Goal: Information Seeking & Learning: Learn about a topic

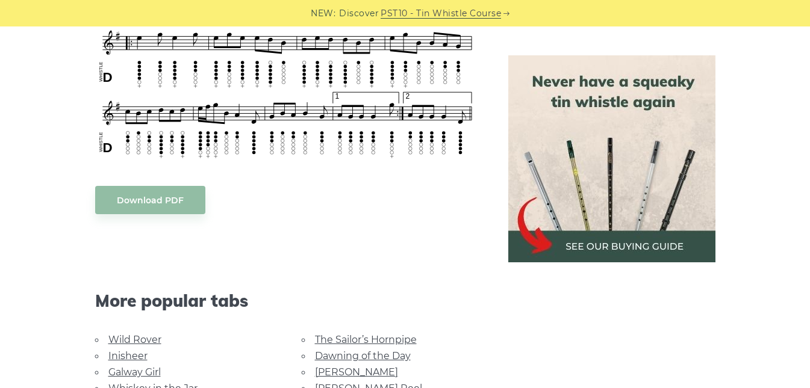
scroll to position [535, 0]
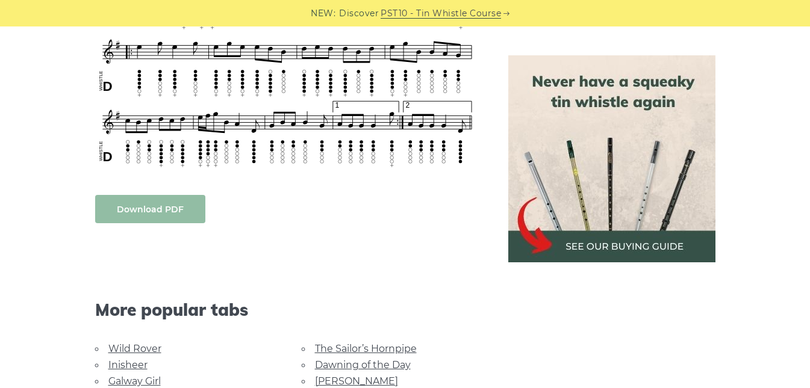
click at [141, 209] on body "NEW: Discover PST10 - Tin Whistle Course Lessons Fingering Charts Tabs & Notes …" at bounding box center [405, 395] width 810 height 1860
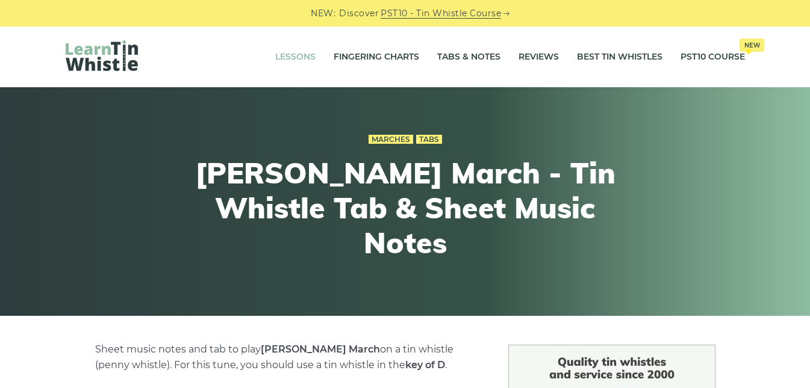
click at [293, 60] on link "Lessons" at bounding box center [295, 57] width 40 height 30
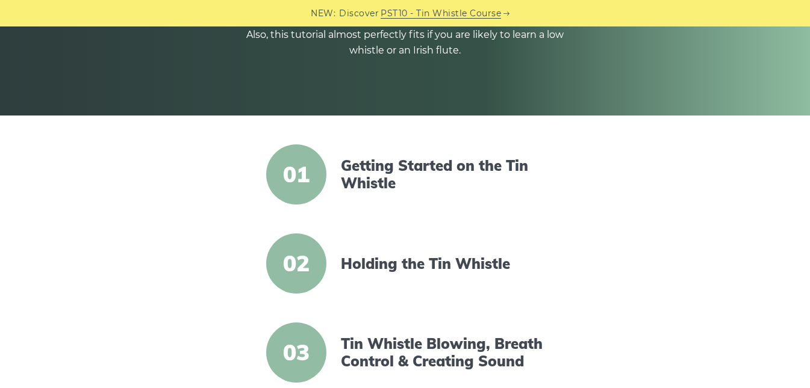
scroll to position [214, 0]
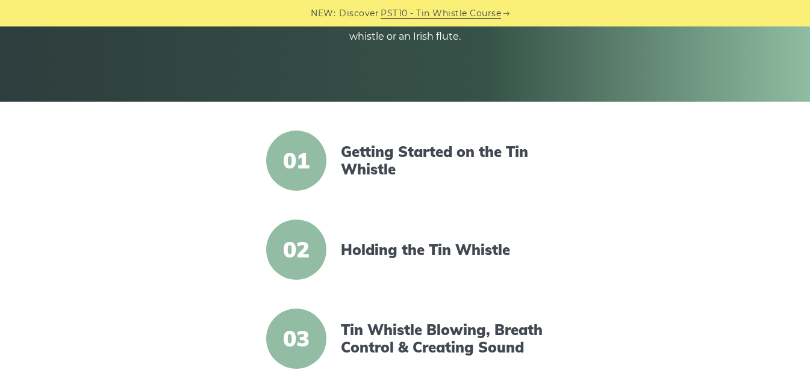
click at [293, 161] on span "01" at bounding box center [296, 161] width 60 height 60
click at [297, 155] on span "01" at bounding box center [296, 161] width 60 height 60
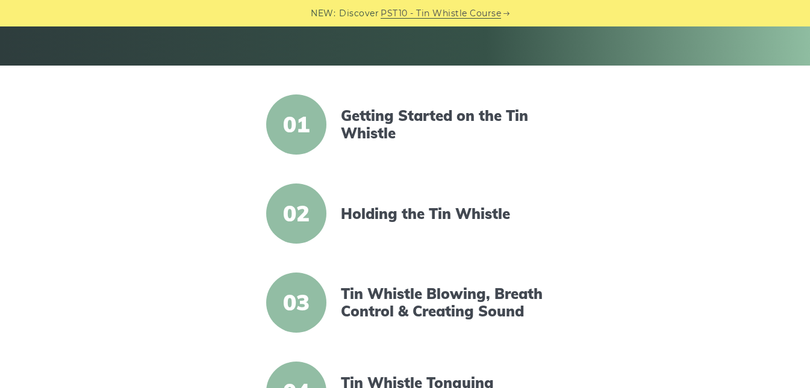
scroll to position [0, 0]
